Goal: Find specific page/section: Find specific page/section

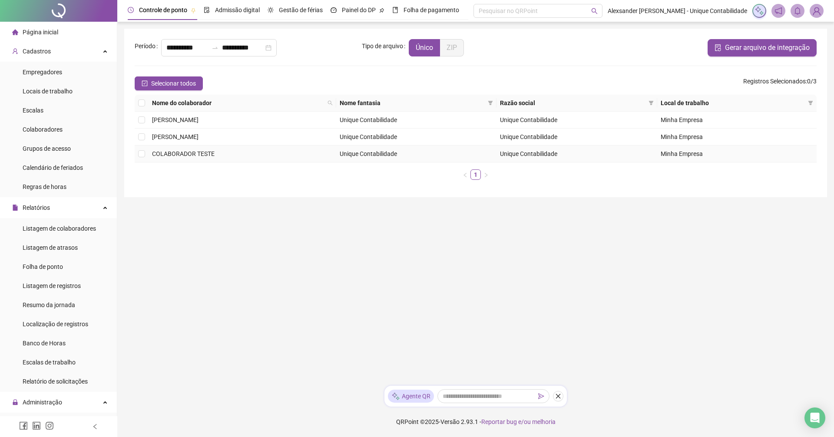
scroll to position [323, 0]
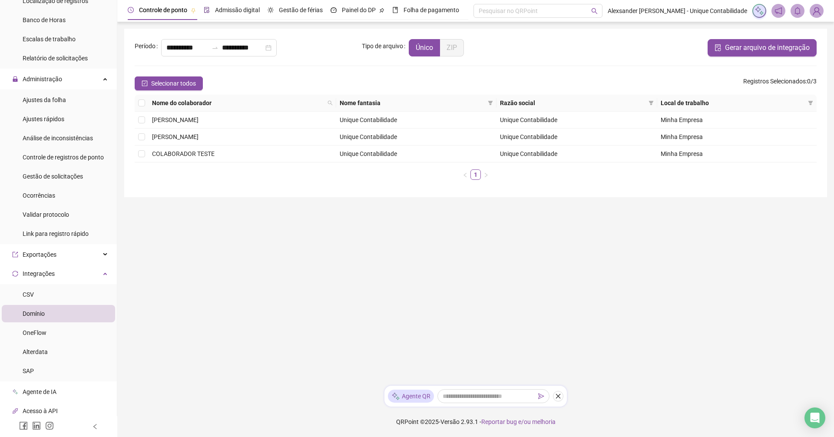
click at [220, 7] on span "Admissão digital" at bounding box center [237, 10] width 45 height 7
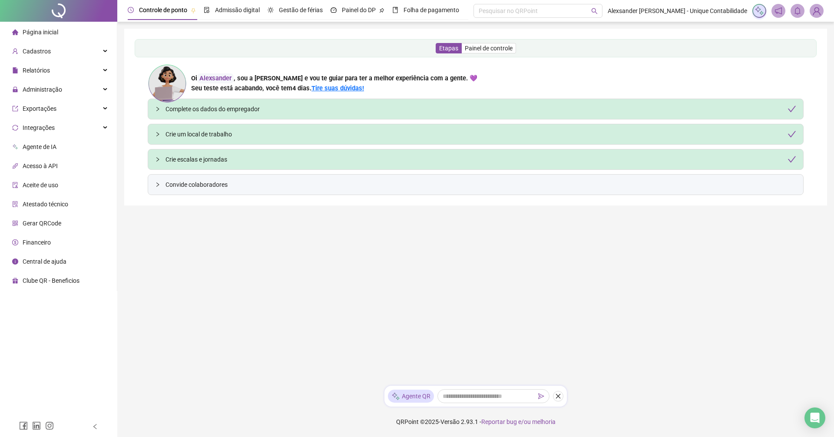
click at [23, 234] on div "Financeiro" at bounding box center [31, 242] width 39 height 17
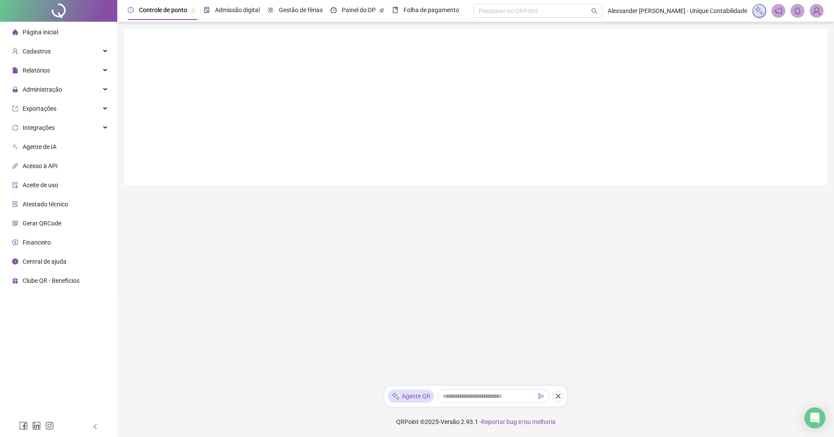
click at [32, 244] on span "Financeiro" at bounding box center [37, 242] width 28 height 7
